Goal: Task Accomplishment & Management: Use online tool/utility

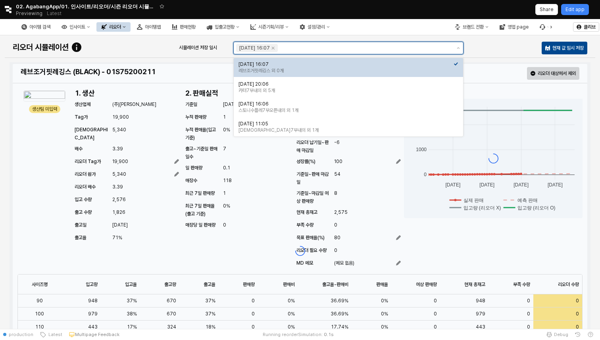
click at [372, 49] on input "시뮬레이션 저장 일시" at bounding box center [365, 48] width 172 height 8
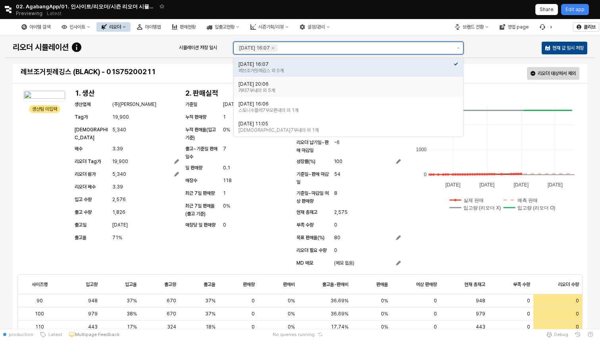
click at [315, 86] on div "2025-06-04 20:06" at bounding box center [346, 84] width 215 height 6
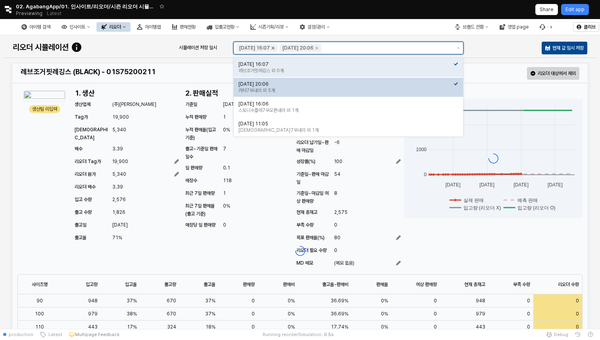
click at [275, 48] on icon "Remove 2025-07-10 16:07" at bounding box center [273, 48] width 3 height 3
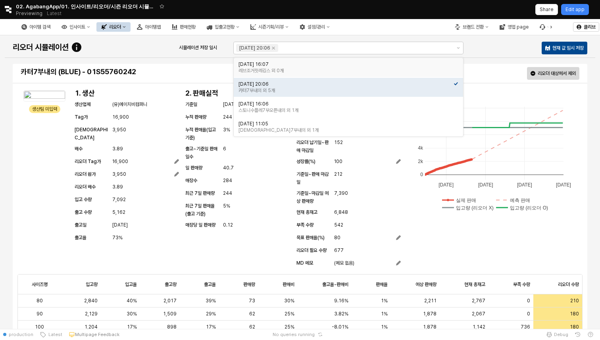
click at [121, 28] on div "리오더" at bounding box center [115, 27] width 12 height 6
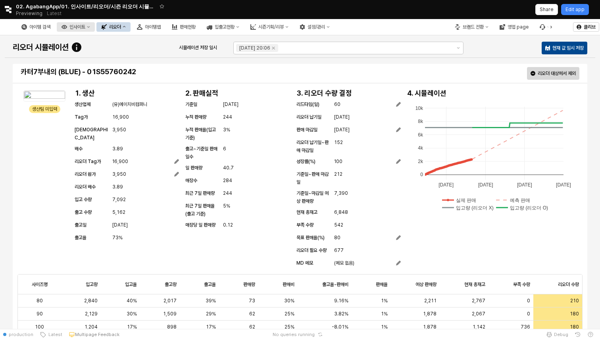
click at [85, 25] on div "인사이트" at bounding box center [77, 27] width 16 height 6
click at [244, 30] on button "입출고현황" at bounding box center [223, 27] width 42 height 10
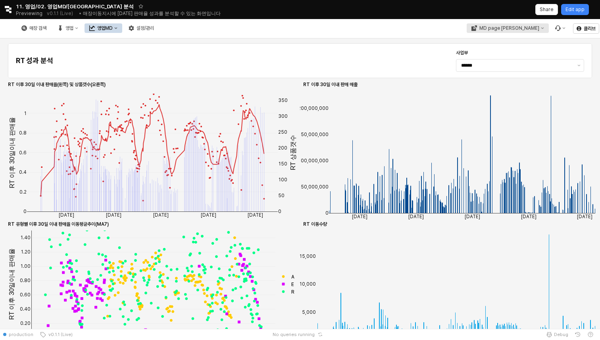
click at [534, 30] on div "MD page 이동" at bounding box center [509, 28] width 60 height 6
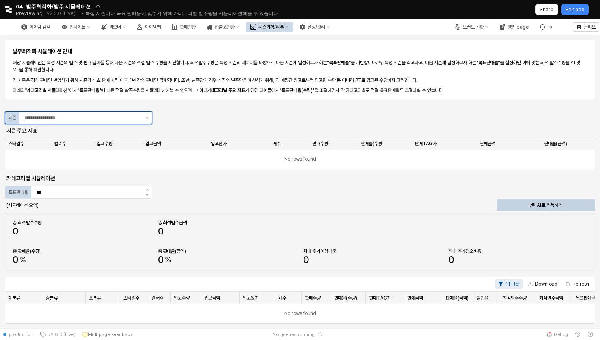
click at [121, 115] on input "App Frame" at bounding box center [82, 118] width 117 height 8
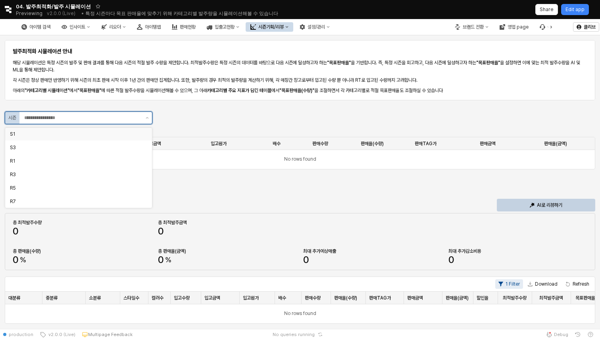
click at [106, 137] on div "S1" at bounding box center [76, 134] width 133 height 6
type input "**"
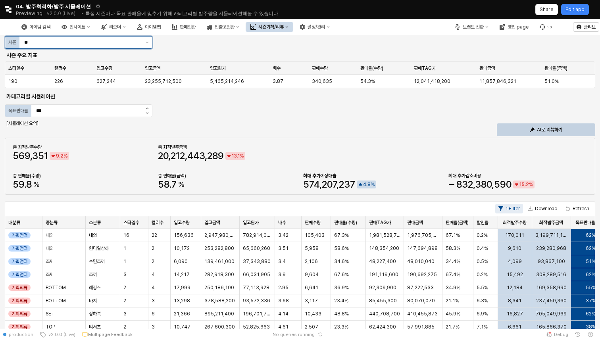
scroll to position [97, 0]
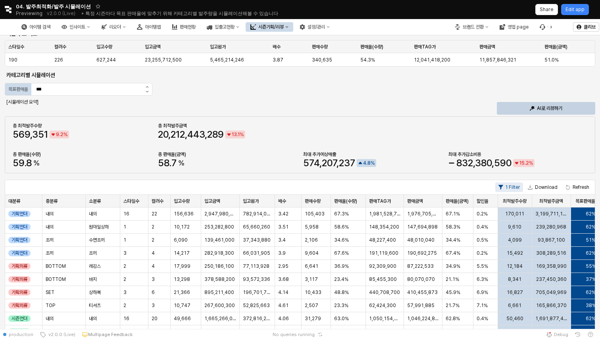
click at [514, 189] on button "1 Filter" at bounding box center [509, 188] width 28 height 10
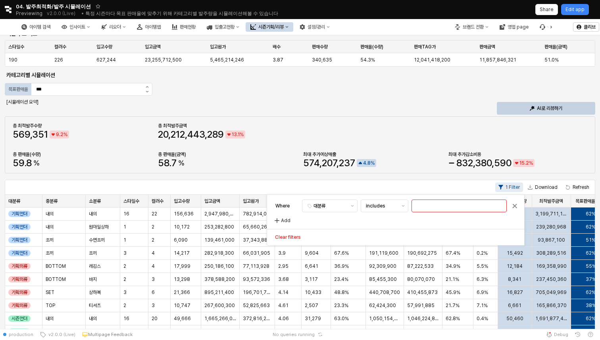
click at [577, 125] on div "총 최적발주수량 569 , 351 9 . 2 % 총 최적발주금액 20 , 212 , 443 , 289 13 . 1 % 총 판매율(수량) 59 …" at bounding box center [300, 145] width 581 height 48
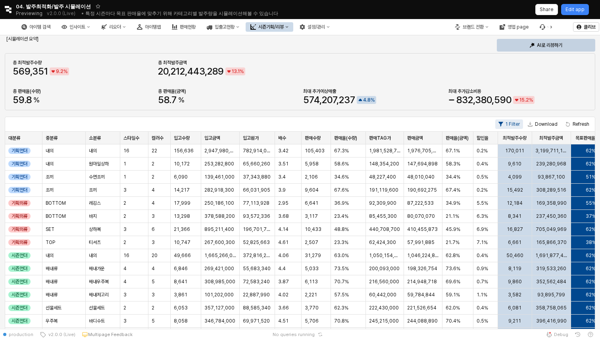
scroll to position [0, 0]
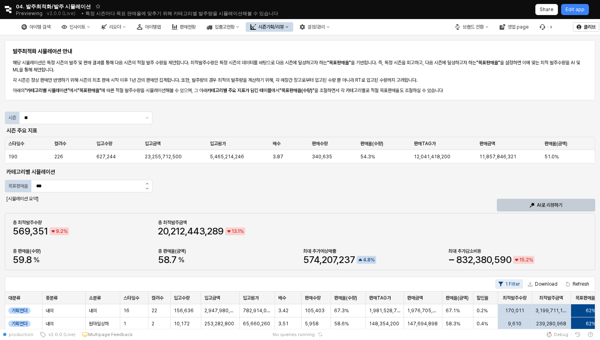
click at [539, 207] on p "AI로 리뷰하기" at bounding box center [549, 205] width 25 height 6
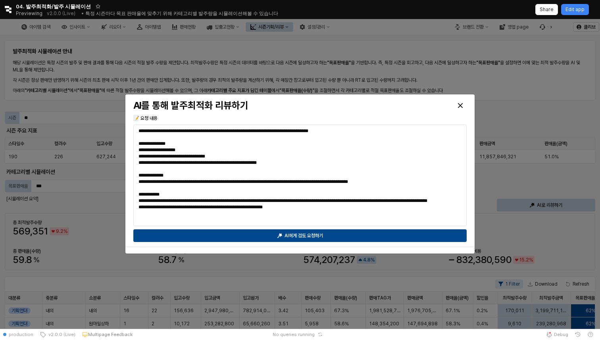
click at [337, 285] on div at bounding box center [300, 174] width 600 height 310
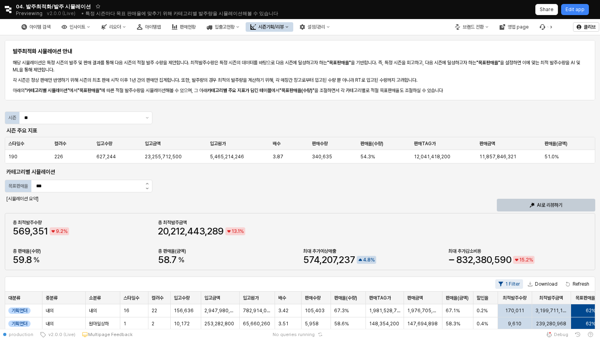
click at [552, 204] on p "AI로 리뷰하기" at bounding box center [549, 205] width 25 height 6
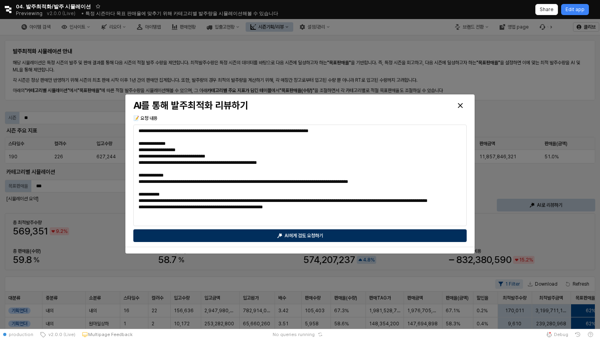
click at [355, 236] on div "AI에게 검토 요청하기" at bounding box center [300, 236] width 326 height 12
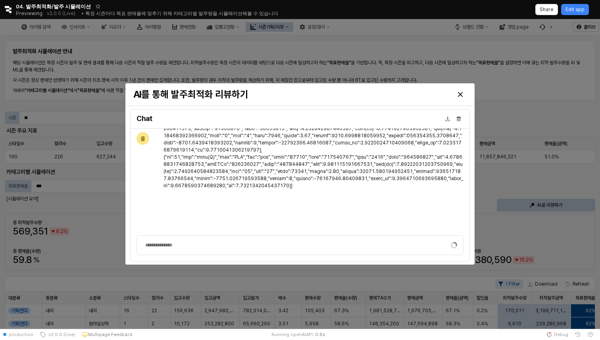
scroll to position [1731, 0]
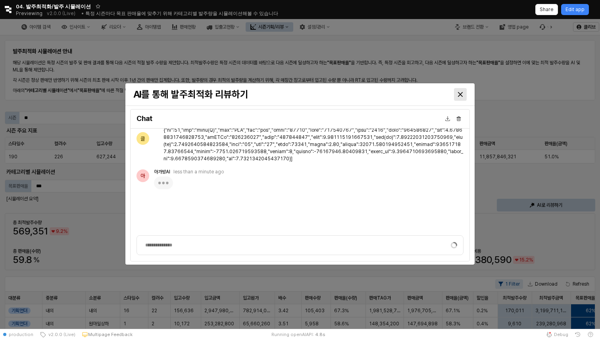
click at [460, 93] on icon "Close" at bounding box center [460, 94] width 5 height 5
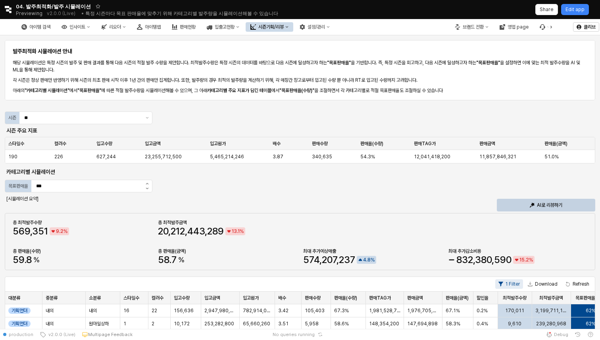
click at [565, 219] on div "총 최적발주수량 569 , 351 9 . 2 % 총 최적발주금액 20 , 212 , 443 , 289 13 . 1 % 총 판매율(수량) 59 …" at bounding box center [300, 242] width 581 height 48
click at [564, 210] on div "AI로 리뷰하기" at bounding box center [545, 205] width 91 height 12
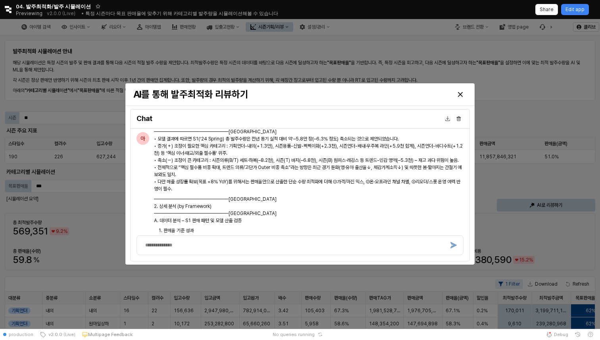
scroll to position [1808, 0]
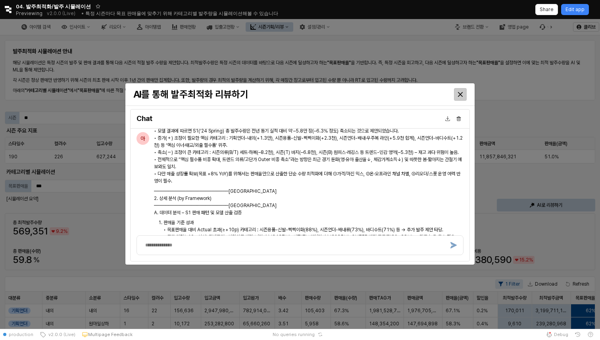
click at [461, 91] on div "Close" at bounding box center [460, 95] width 12 height 12
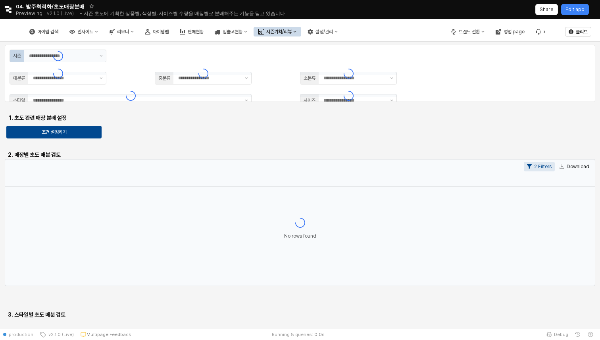
type input "**"
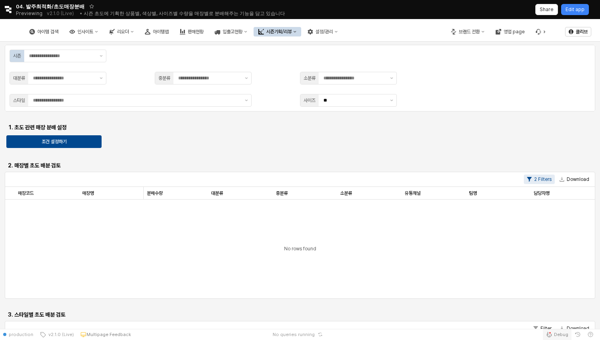
click at [553, 337] on button "Debug" at bounding box center [557, 334] width 29 height 11
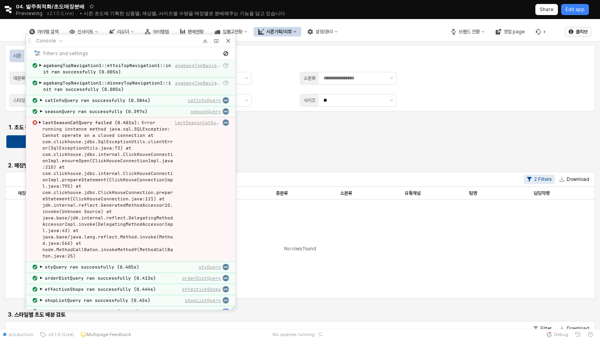
scroll to position [29, 0]
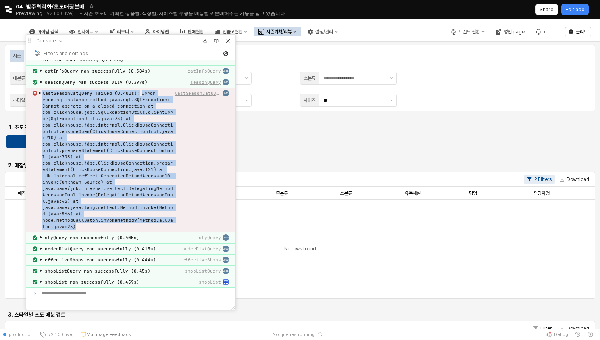
drag, startPoint x: 74, startPoint y: 228, endPoint x: 41, endPoint y: 95, distance: 137.0
click at [41, 95] on button "▶ lastSeasonCatQuery failed (0.401s) : Error running instance method java.sql.S…" at bounding box center [134, 160] width 190 height 140
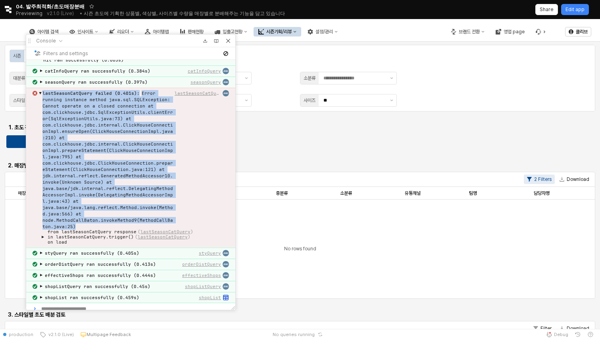
copy button "▶ lastSeasonCatQuery failed (0.401s) : Error running instance method java.sql.S…"
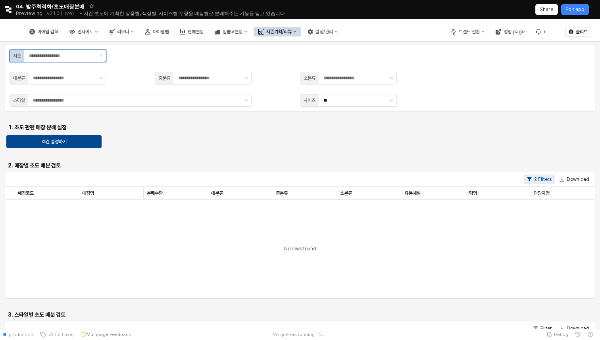
click at [79, 57] on input "App Frame" at bounding box center [62, 56] width 66 height 8
click at [61, 84] on div "T1" at bounding box center [56, 86] width 82 height 6
type input "**"
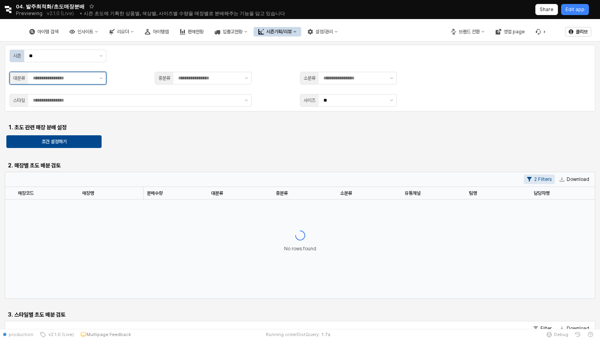
click at [71, 79] on input "App Frame" at bounding box center [64, 78] width 62 height 8
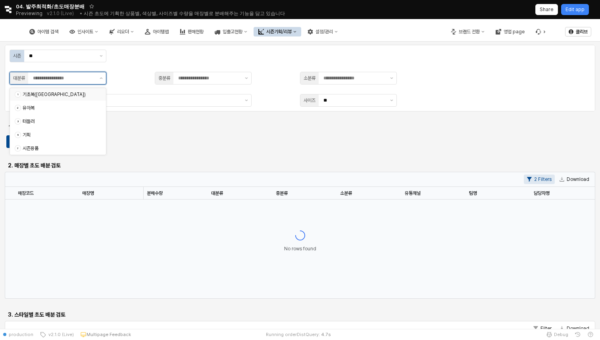
click at [85, 96] on div "기초복([GEOGRAPHIC_DATA])" at bounding box center [60, 94] width 74 height 6
type input "*******"
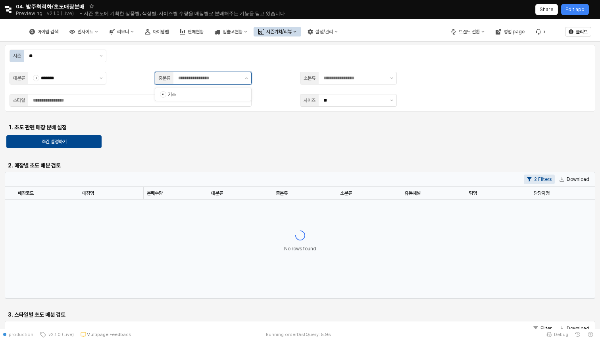
click at [197, 81] on input "App Frame" at bounding box center [209, 78] width 62 height 8
click at [204, 90] on div "17 기초" at bounding box center [201, 94] width 82 height 8
type input "**"
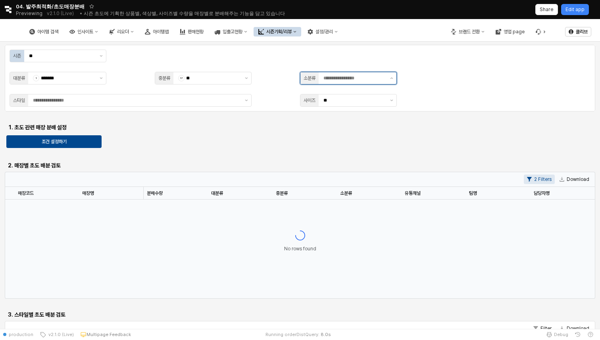
click at [360, 78] on input "App Frame" at bounding box center [354, 78] width 62 height 8
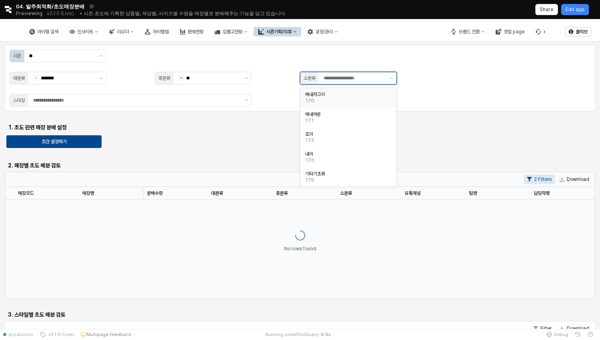
click at [338, 102] on div "170" at bounding box center [346, 101] width 82 height 6
type input "*****"
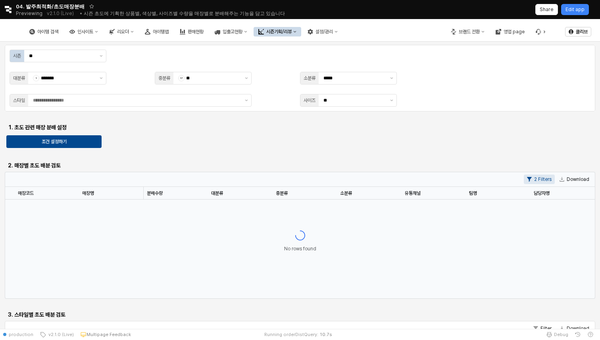
click at [240, 139] on div "시즌 ** 대분류 1 ******* 중분류 17 ** 소분류 ***** 스타일 사이즈 ** 1. 초도 관련 매장 분배 설정 조건 설정하기 2.…" at bounding box center [300, 264] width 591 height 438
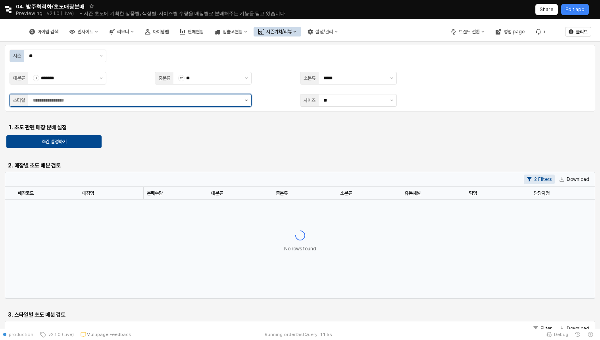
click at [246, 102] on button "제안 사항 표시" at bounding box center [247, 100] width 10 height 12
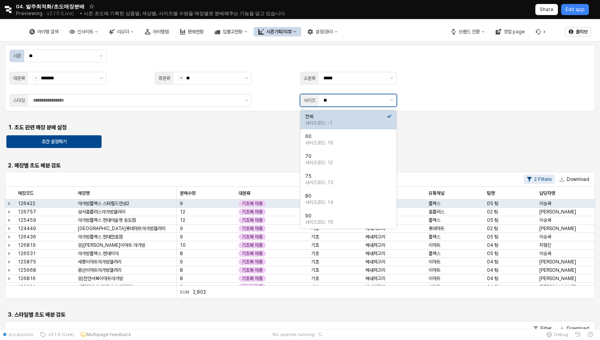
click at [362, 104] on input "**" at bounding box center [354, 100] width 62 height 8
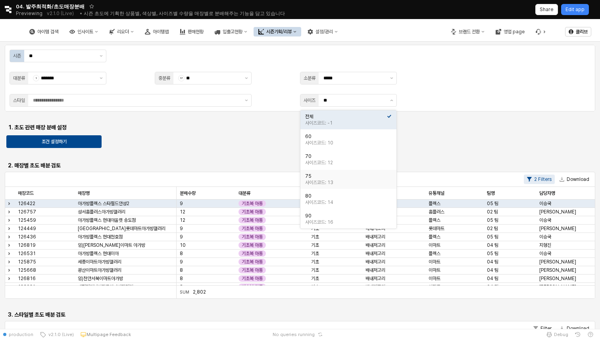
click at [262, 152] on div "App Frame" at bounding box center [300, 154] width 584 height 6
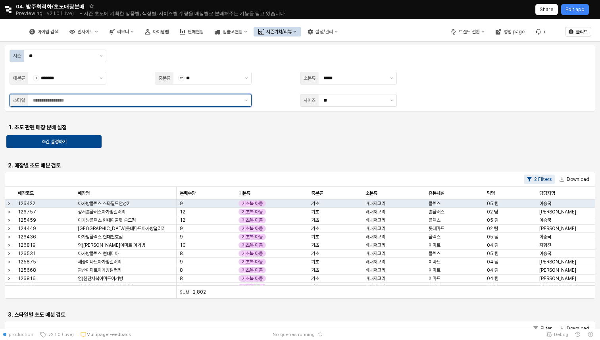
click at [238, 104] on input "App Frame" at bounding box center [136, 100] width 207 height 8
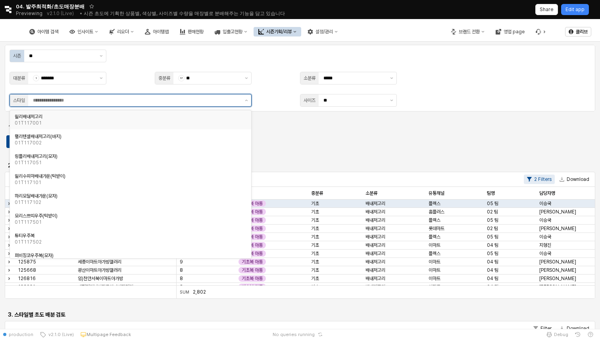
click at [177, 121] on div "01T117001" at bounding box center [128, 123] width 227 height 6
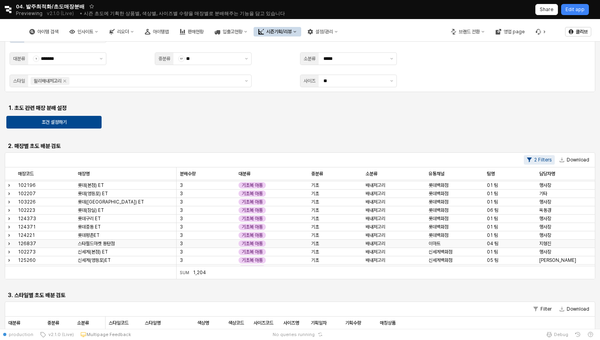
scroll to position [2659, 0]
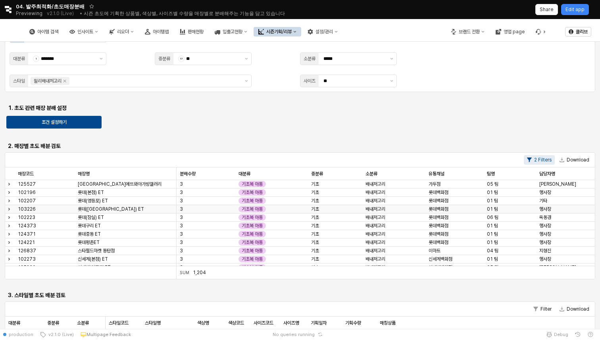
click at [10, 210] on icon "Expand row" at bounding box center [9, 209] width 3 height 3
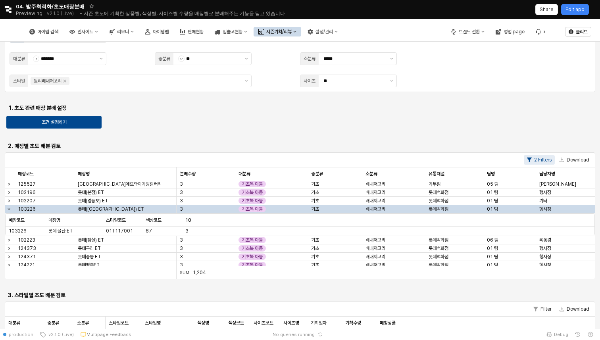
click at [8, 210] on icon "Collapse row" at bounding box center [9, 209] width 3 height 3
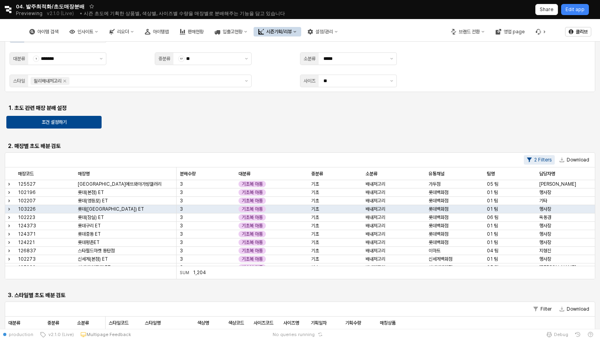
scroll to position [0, 0]
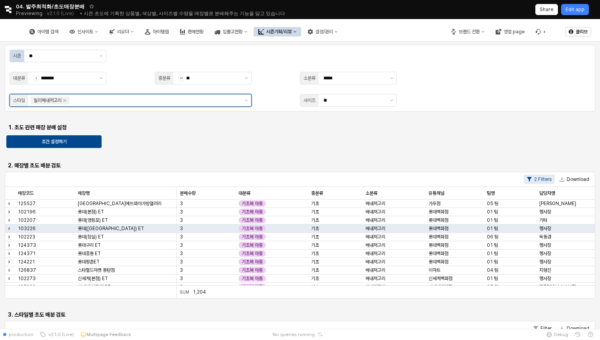
click at [106, 102] on input "App Frame" at bounding box center [155, 100] width 168 height 8
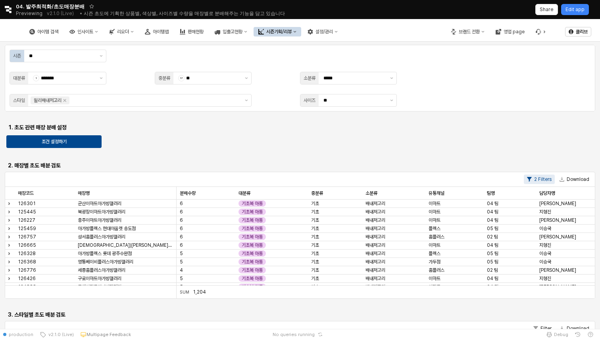
click at [547, 181] on button "2 Filters" at bounding box center [539, 180] width 31 height 10
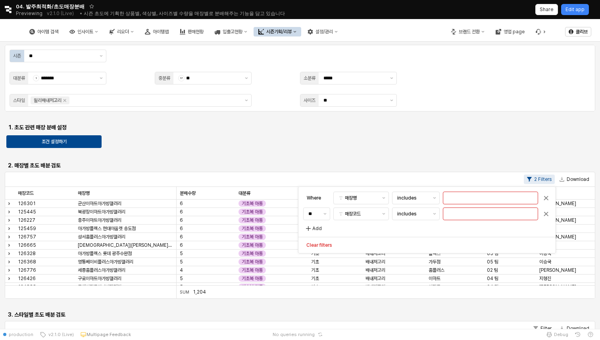
click at [483, 155] on div "App Frame" at bounding box center [300, 154] width 584 height 6
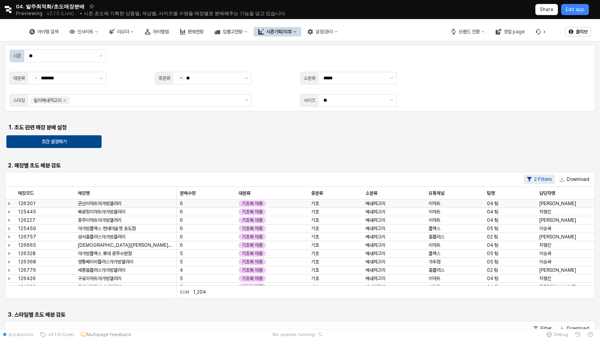
click at [10, 207] on div "Expand row" at bounding box center [10, 204] width 10 height 10
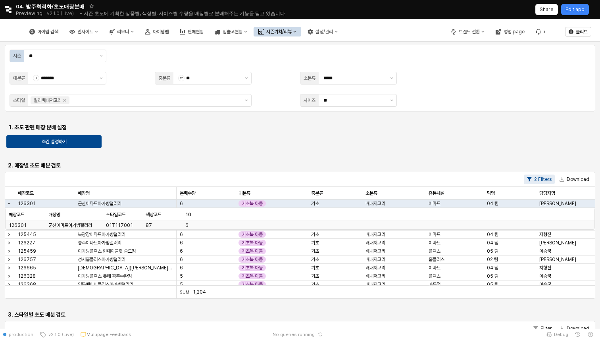
click at [49, 227] on span "군산이마트아가방갤러리" at bounding box center [70, 225] width 44 height 6
click at [109, 222] on span "01T117001" at bounding box center [119, 225] width 27 height 6
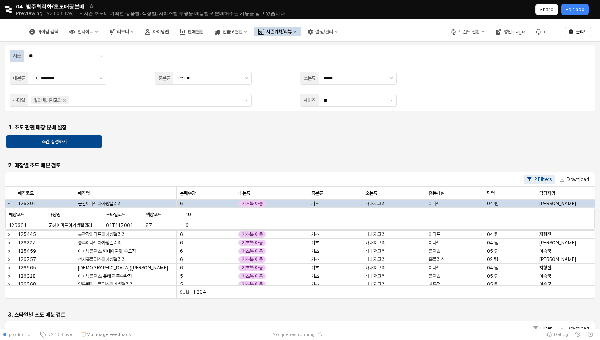
click at [7, 206] on div "Collapse row" at bounding box center [10, 204] width 10 height 10
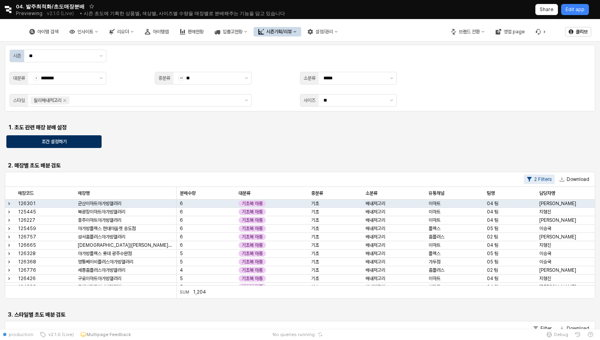
click at [63, 140] on p "조건 설정하기" at bounding box center [54, 142] width 25 height 6
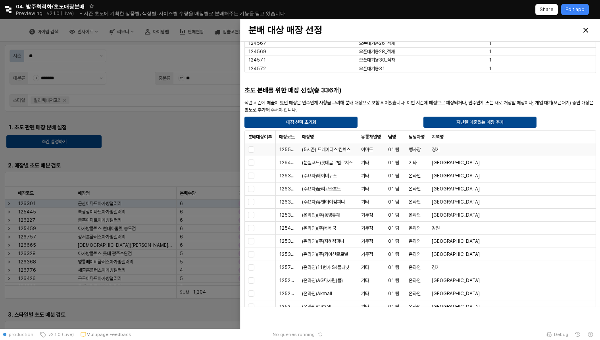
scroll to position [163, 0]
